Goal: Navigation & Orientation: Find specific page/section

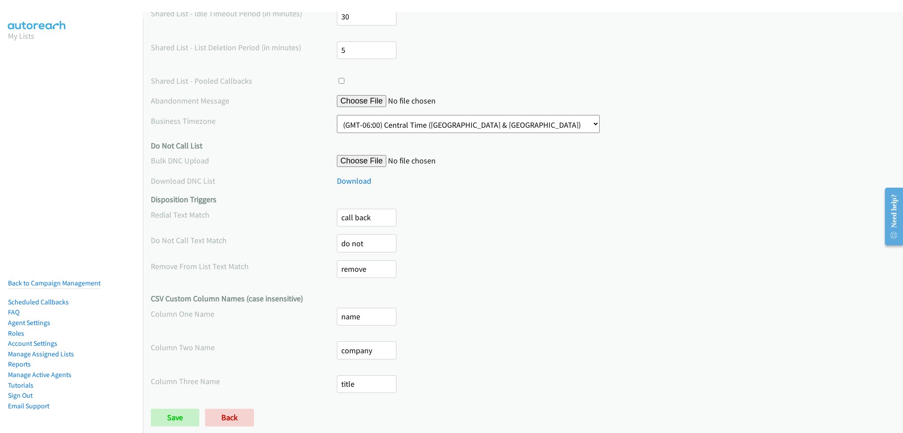
scroll to position [391, 0]
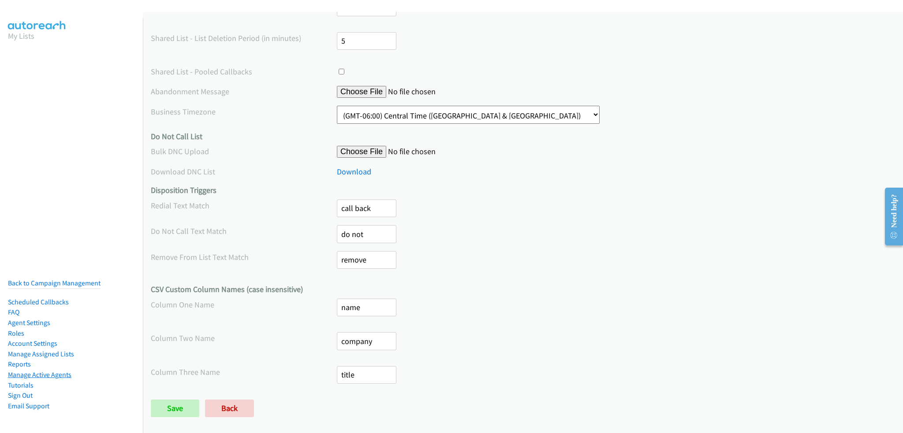
click at [12, 371] on link "Manage Active Agents" at bounding box center [39, 375] width 63 height 8
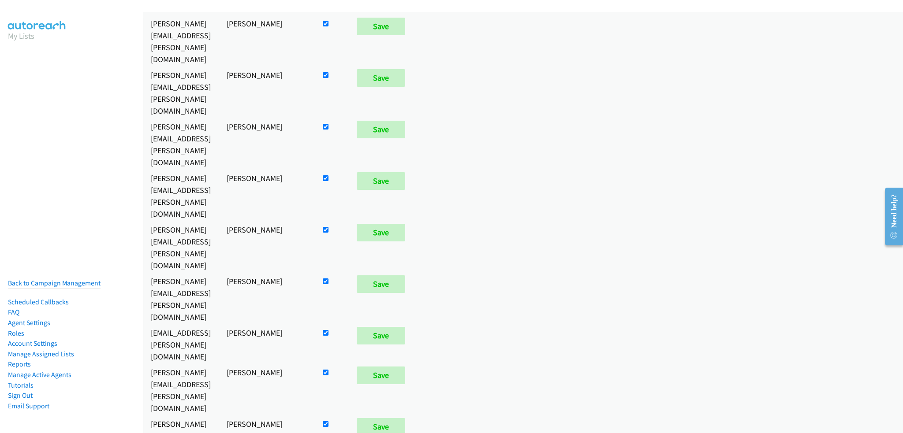
scroll to position [397, 0]
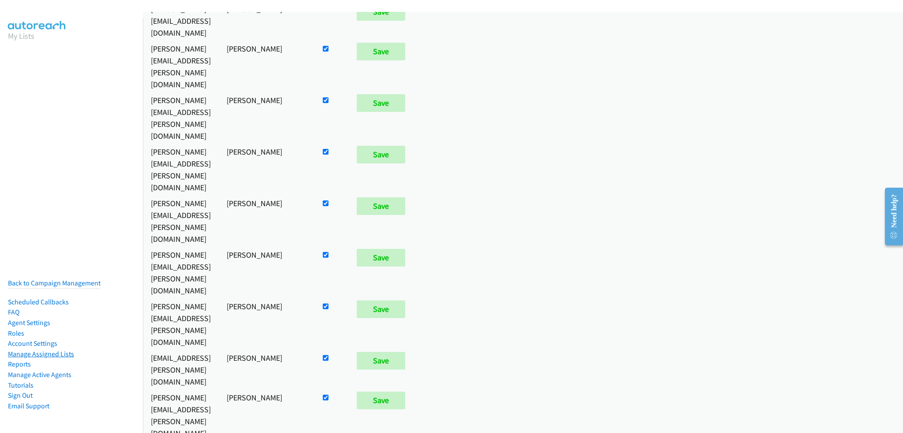
click at [31, 350] on link "Manage Assigned Lists" at bounding box center [41, 354] width 66 height 8
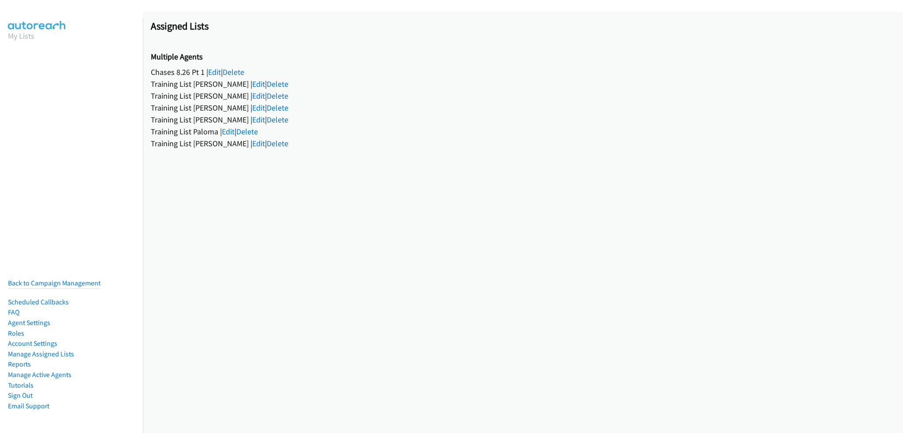
click at [26, 339] on link "Account Settings" at bounding box center [32, 343] width 49 height 8
